Goal: Task Accomplishment & Management: Manage account settings

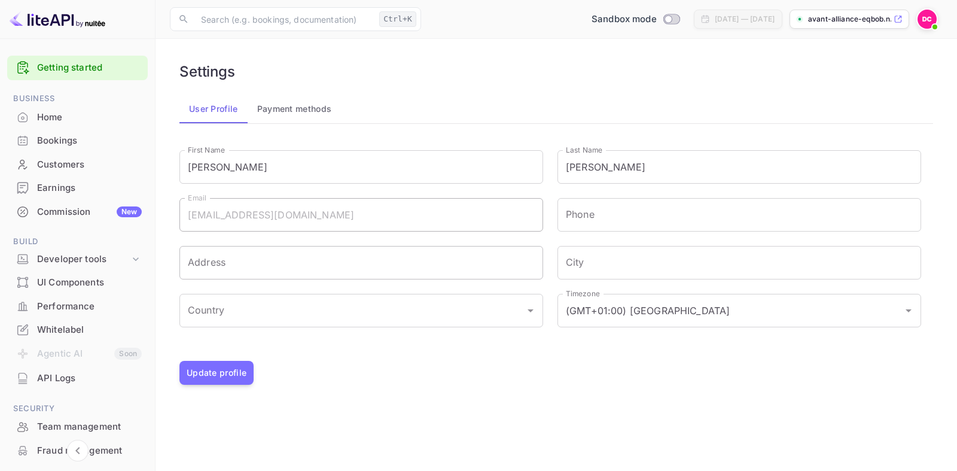
scroll to position [130, 0]
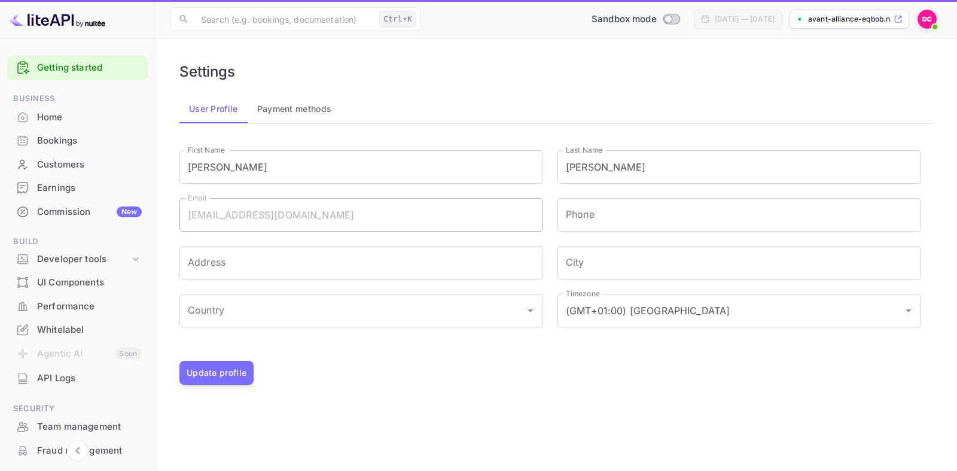
scroll to position [130, 0]
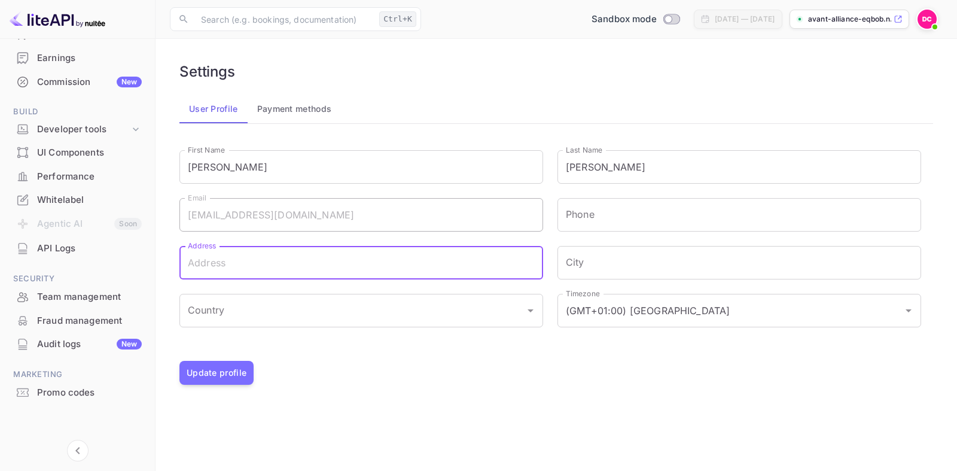
click at [394, 263] on input "Address" at bounding box center [361, 262] width 364 height 33
type input "dalecast@gmail.com"
type input "8138105575"
type input "21309 Marsh Hawk Drive"
type input "Land O Lakes"
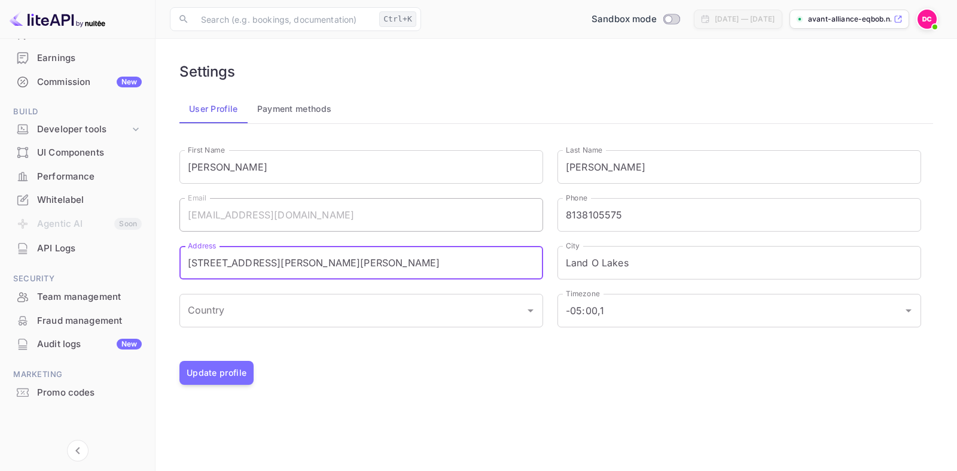
type input "(GMT+01:00) [GEOGRAPHIC_DATA]"
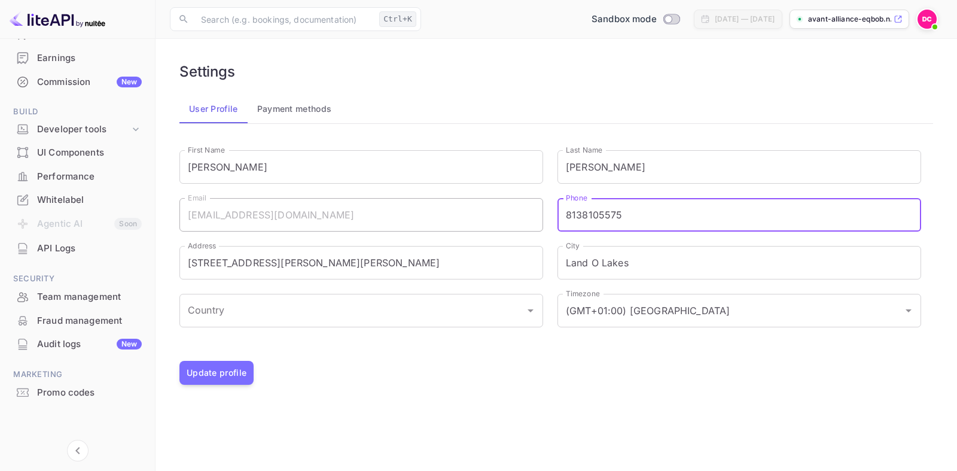
click at [717, 211] on input "8138105575" at bounding box center [739, 214] width 364 height 33
click at [532, 389] on div "Settings User Profile Payment methods First Name Dale First Name Last Name Cast…" at bounding box center [556, 223] width 773 height 341
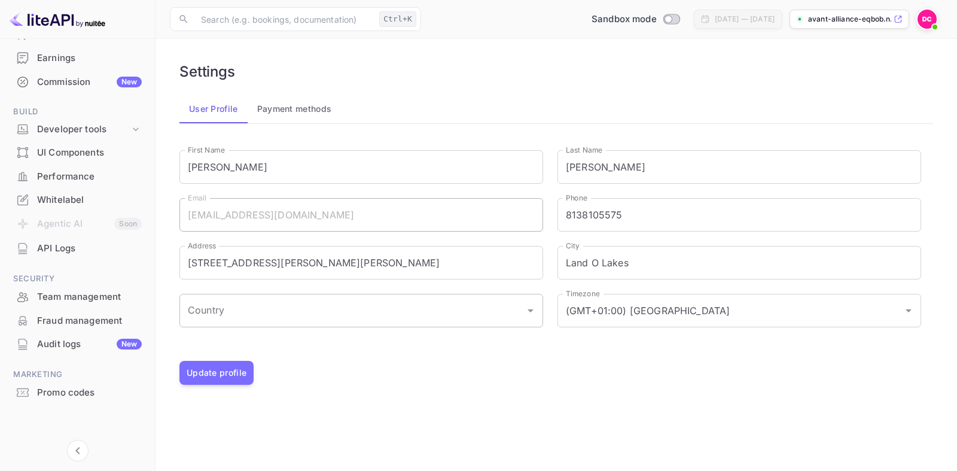
click at [399, 319] on input "Country" at bounding box center [352, 310] width 335 height 23
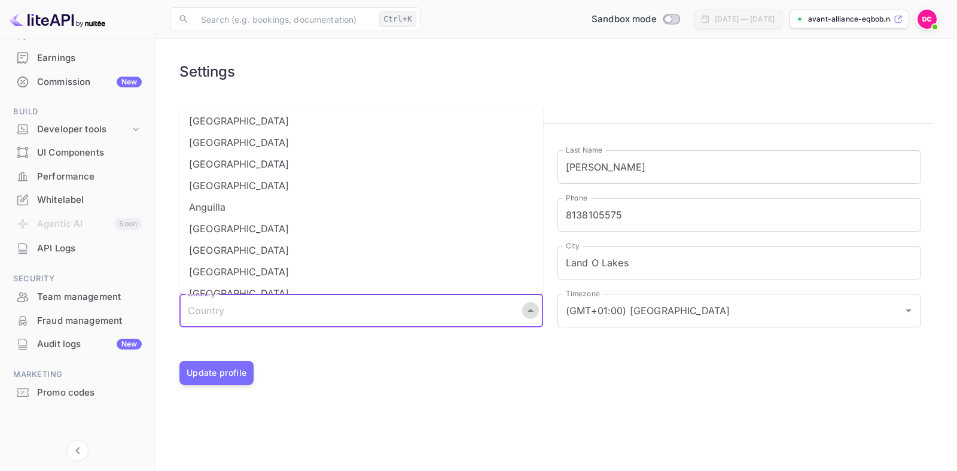
click at [531, 306] on icon "Close" at bounding box center [530, 310] width 14 height 14
click at [386, 309] on input "Country" at bounding box center [352, 310] width 335 height 23
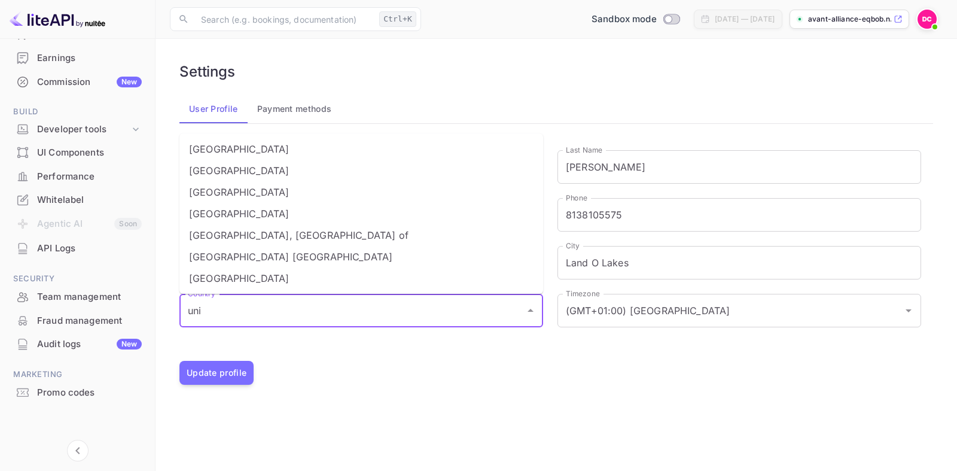
click at [294, 279] on li "United States" at bounding box center [361, 278] width 364 height 22
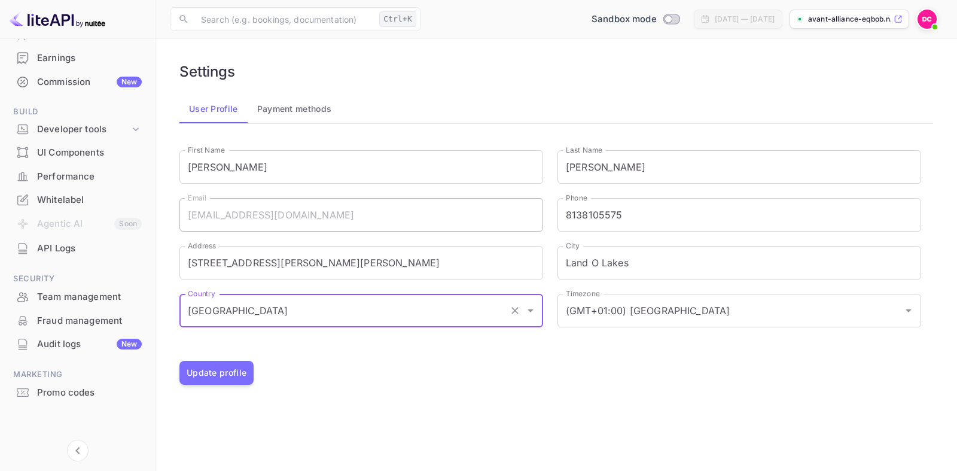
type input "United States"
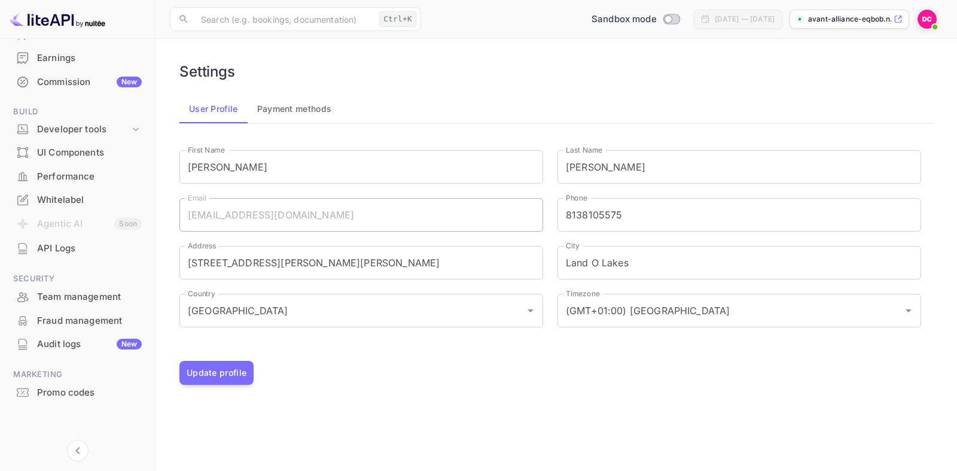
click at [725, 356] on div "First Name Dale First Name Last Name Castaldi Last Name Email dalecast@gmail.co…" at bounding box center [556, 249] width 754 height 223
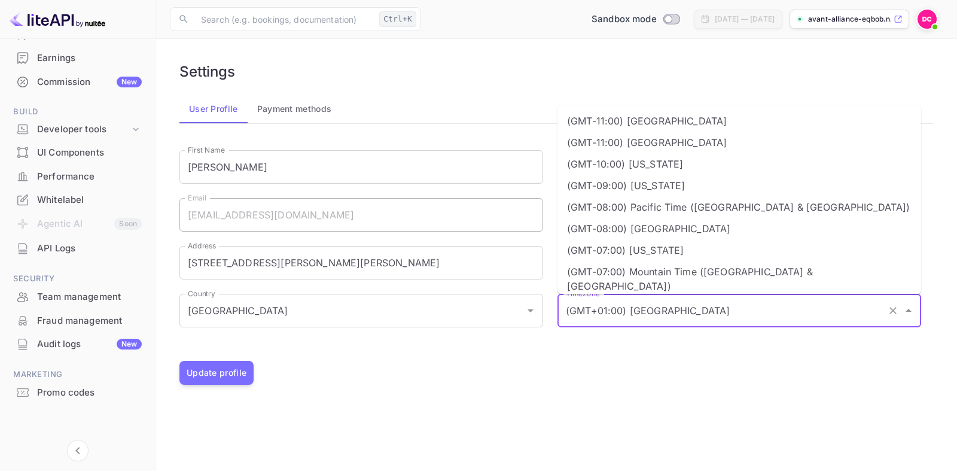
click at [741, 316] on input "(GMT+01:00) [GEOGRAPHIC_DATA]" at bounding box center [722, 310] width 319 height 23
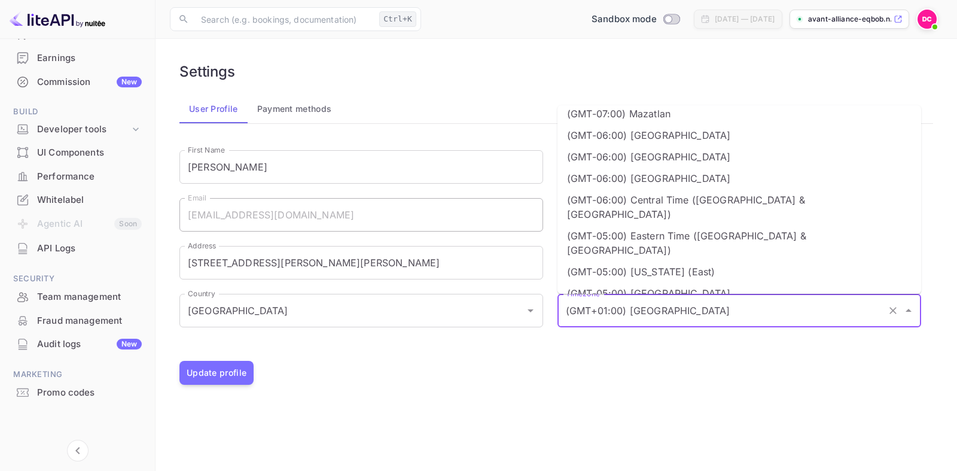
scroll to position [359, 0]
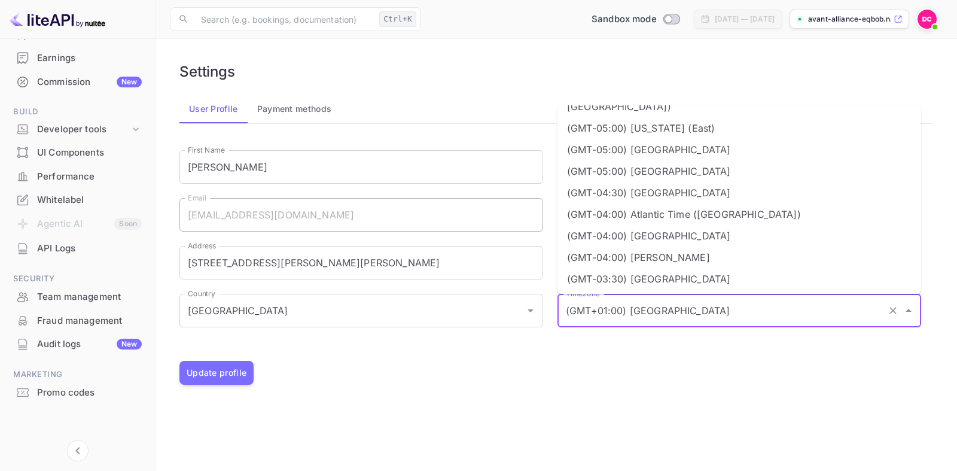
click at [702, 203] on li "(GMT-04:00) Atlantic Time (Canada)" at bounding box center [739, 214] width 364 height 22
type input "(GMT-04:00) Atlantic Time (Canada)"
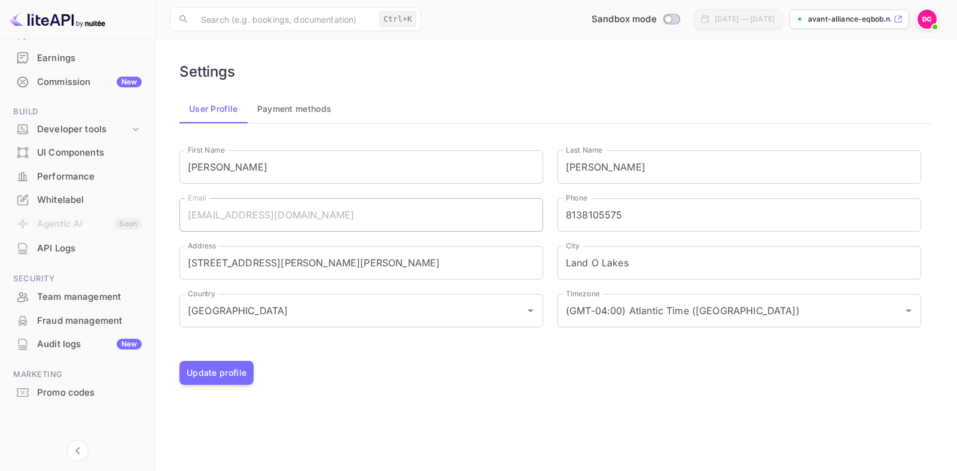
click at [470, 389] on div "Settings User Profile Payment methods First Name Dale First Name Last Name Cast…" at bounding box center [556, 223] width 773 height 341
click at [216, 367] on button "Update profile" at bounding box center [216, 373] width 74 height 24
click at [592, 219] on input "8138105575" at bounding box center [739, 214] width 364 height 33
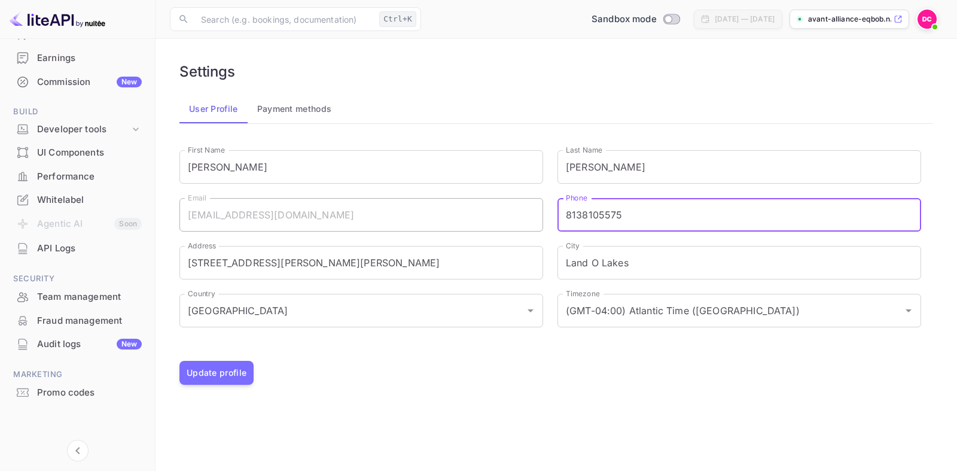
drag, startPoint x: 578, startPoint y: 219, endPoint x: 468, endPoint y: 220, distance: 110.1
click at [557, 220] on input "8138105575" at bounding box center [739, 214] width 364 height 33
click at [211, 369] on button "Update profile" at bounding box center [216, 373] width 74 height 24
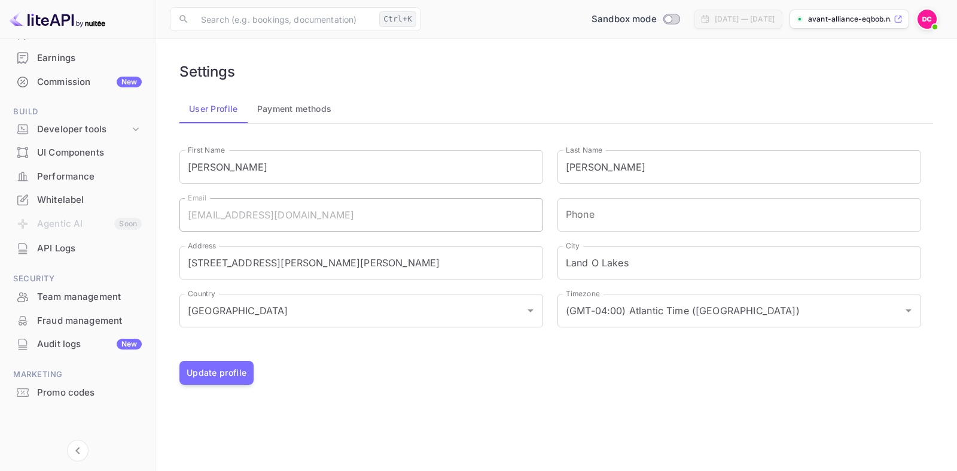
click at [64, 63] on div "Earnings" at bounding box center [89, 58] width 105 height 14
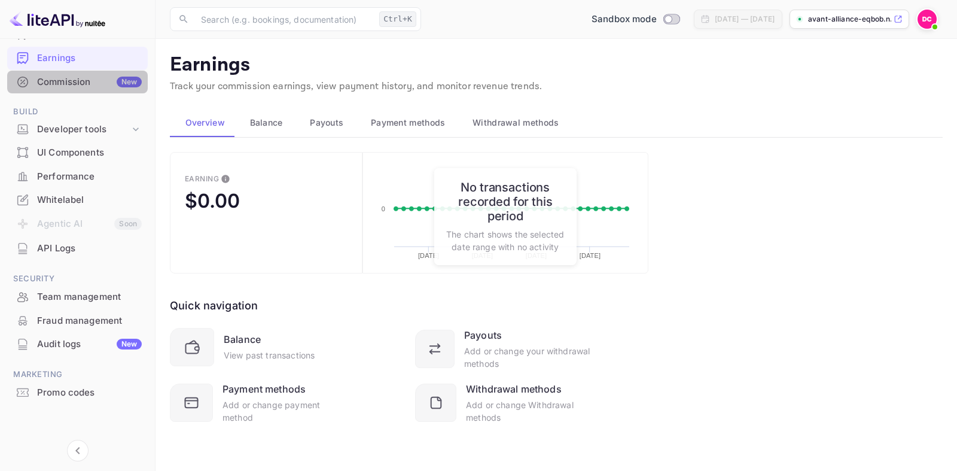
click at [68, 84] on div "Commission New" at bounding box center [89, 82] width 105 height 14
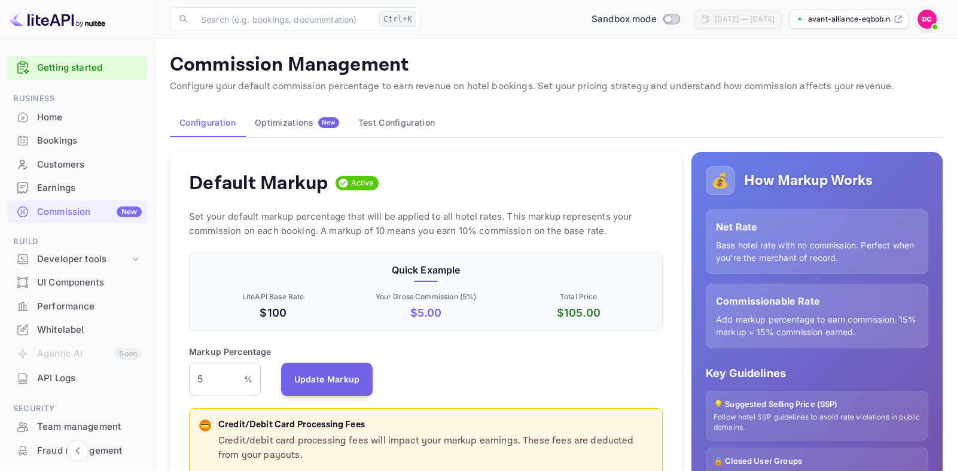
click at [53, 124] on div "Home" at bounding box center [89, 118] width 105 height 14
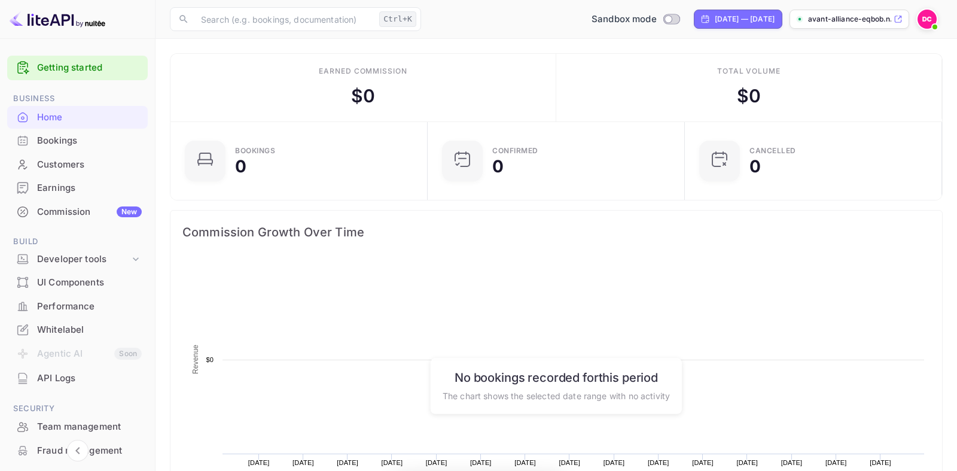
scroll to position [194, 250]
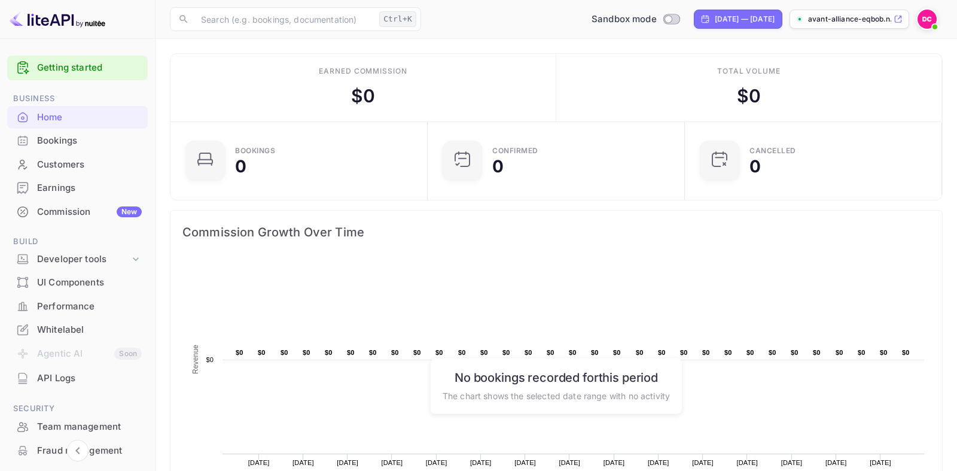
click at [90, 118] on div "Home" at bounding box center [89, 118] width 105 height 14
click at [66, 338] on div "Whitelabel" at bounding box center [77, 329] width 141 height 23
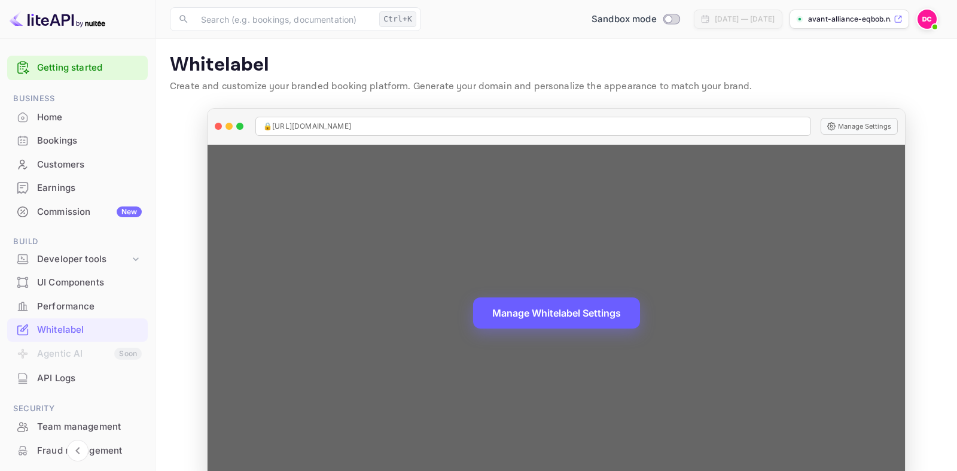
drag, startPoint x: 573, startPoint y: 324, endPoint x: 507, endPoint y: 334, distance: 66.6
click at [546, 335] on div "Manage Whitelabel Settings" at bounding box center [556, 315] width 697 height 340
click at [565, 309] on button "Manage Whitelabel Settings" at bounding box center [556, 312] width 167 height 31
